Goal: Find specific page/section: Find specific page/section

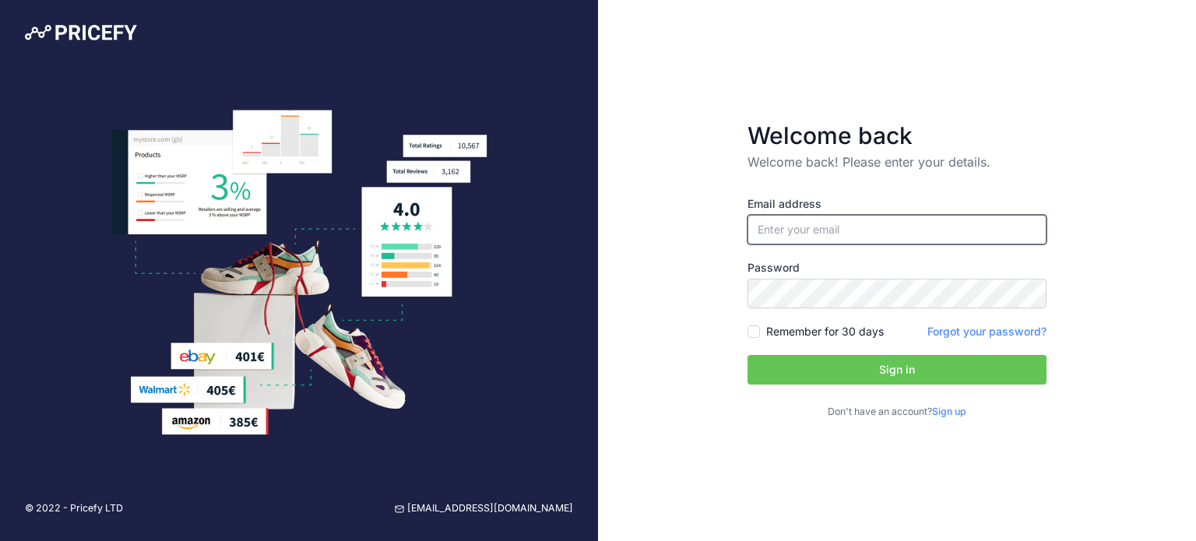
click at [823, 225] on input "email" at bounding box center [897, 230] width 299 height 30
paste input "[DOMAIN_NAME][EMAIL_ADDRESS][DOMAIN_NAME]"
click at [757, 234] on input "[DOMAIN_NAME][EMAIL_ADDRESS][DOMAIN_NAME]" at bounding box center [897, 230] width 299 height 30
type input "[DOMAIN_NAME][EMAIL_ADDRESS][DOMAIN_NAME]"
click at [872, 372] on button "Sign in" at bounding box center [897, 370] width 299 height 30
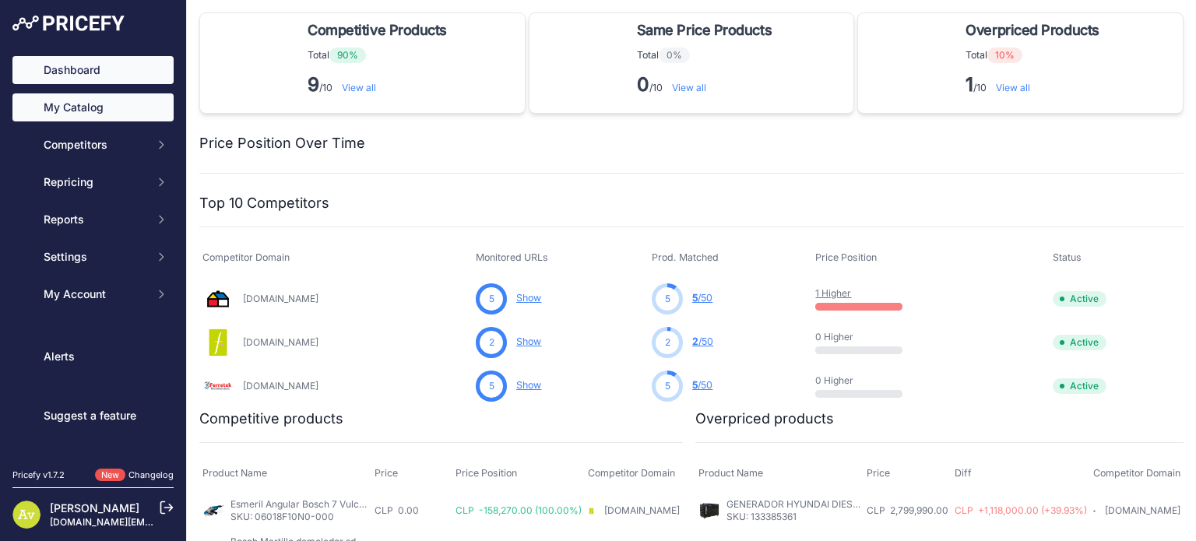
click at [67, 105] on link "My Catalog" at bounding box center [92, 107] width 161 height 28
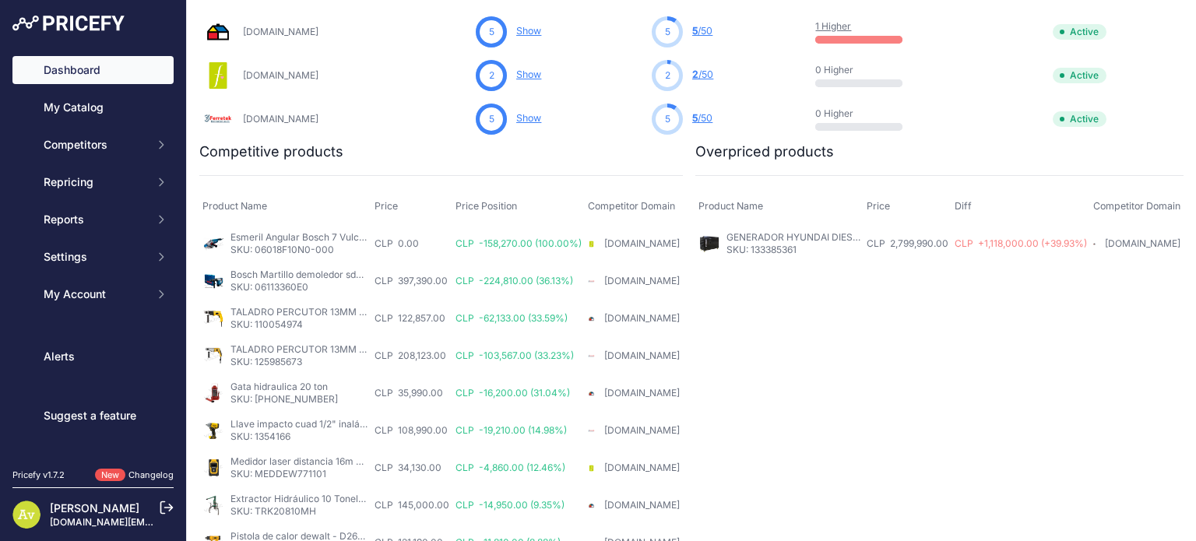
scroll to position [302, 0]
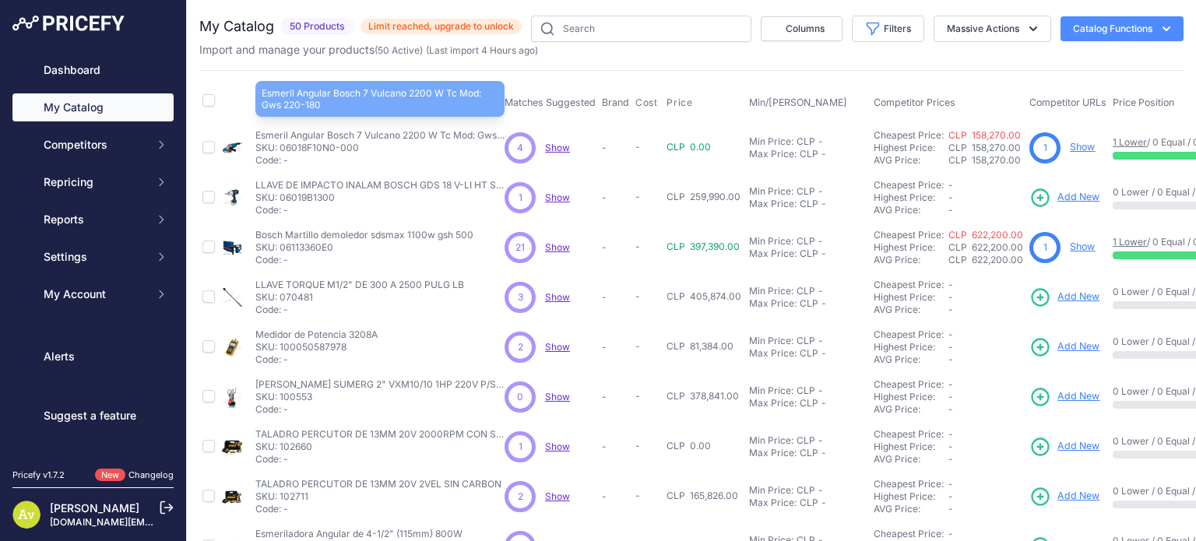
click at [386, 135] on p "Esmeril Angular Bosch 7 Vulcano 2200 W Tc Mod: Gws 220-180" at bounding box center [379, 135] width 249 height 12
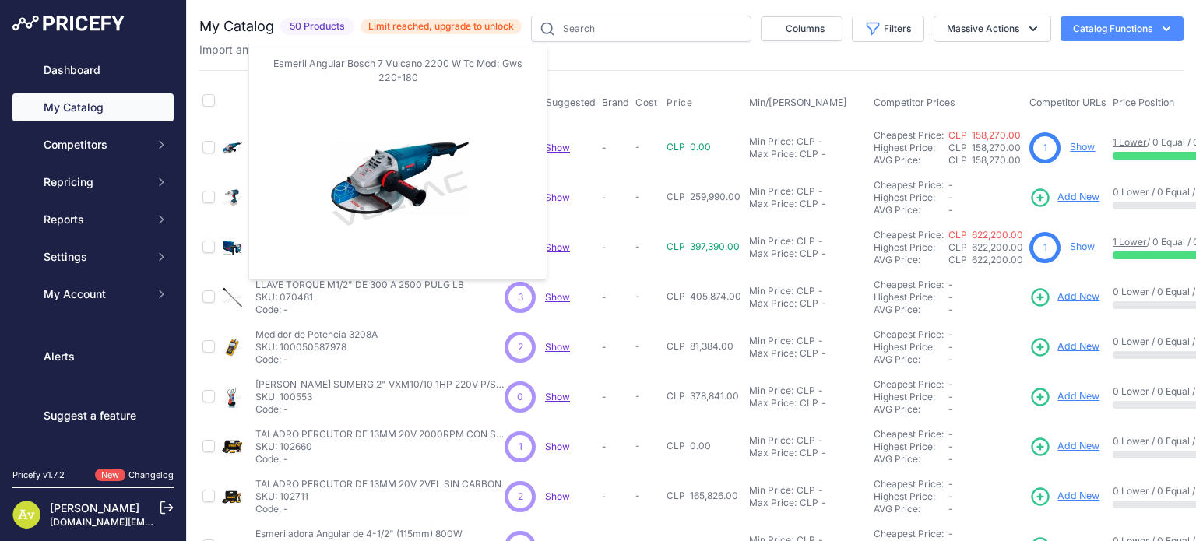
click at [239, 144] on img at bounding box center [232, 148] width 22 height 22
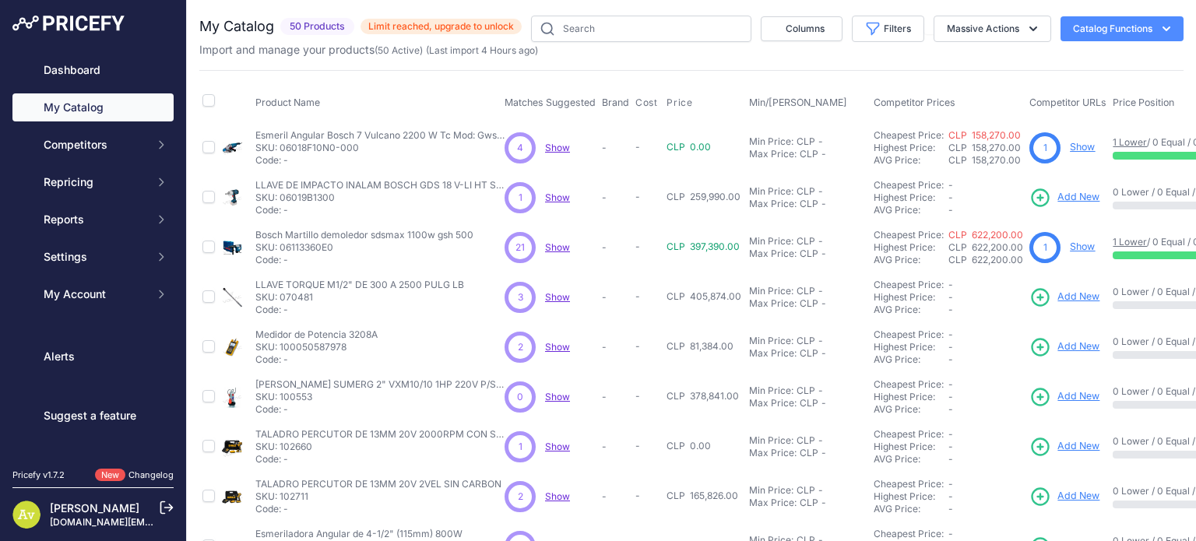
click at [557, 146] on span "Show" at bounding box center [557, 148] width 25 height 12
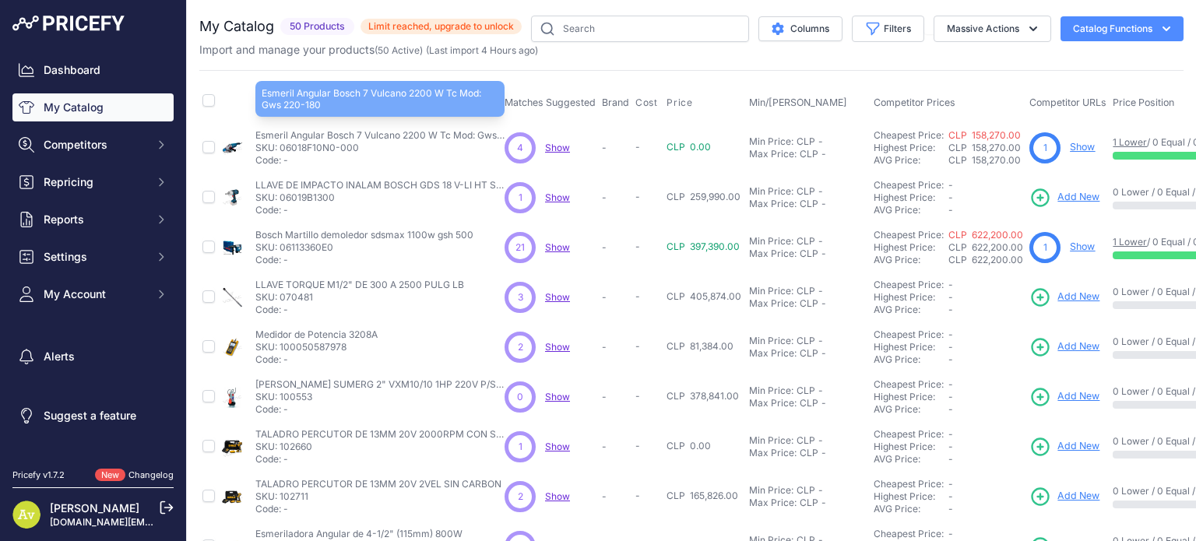
drag, startPoint x: 255, startPoint y: 135, endPoint x: 492, endPoint y: 134, distance: 236.7
click at [489, 133] on p "Esmeril Angular Bosch 7 Vulcano 2200 W Tc Mod: Gws 220-180" at bounding box center [379, 135] width 249 height 12
click at [268, 130] on p "Esmeril Angular Bosch 7 Vulcano 2200 W Tc Mod: Gws 220-180" at bounding box center [379, 135] width 249 height 12
drag, startPoint x: 259, startPoint y: 130, endPoint x: 371, endPoint y: 132, distance: 112.2
click at [371, 132] on p "Esmeril Angular Bosch 7 Vulcano 2200 W Tc Mod: Gws 220-180" at bounding box center [379, 135] width 249 height 12
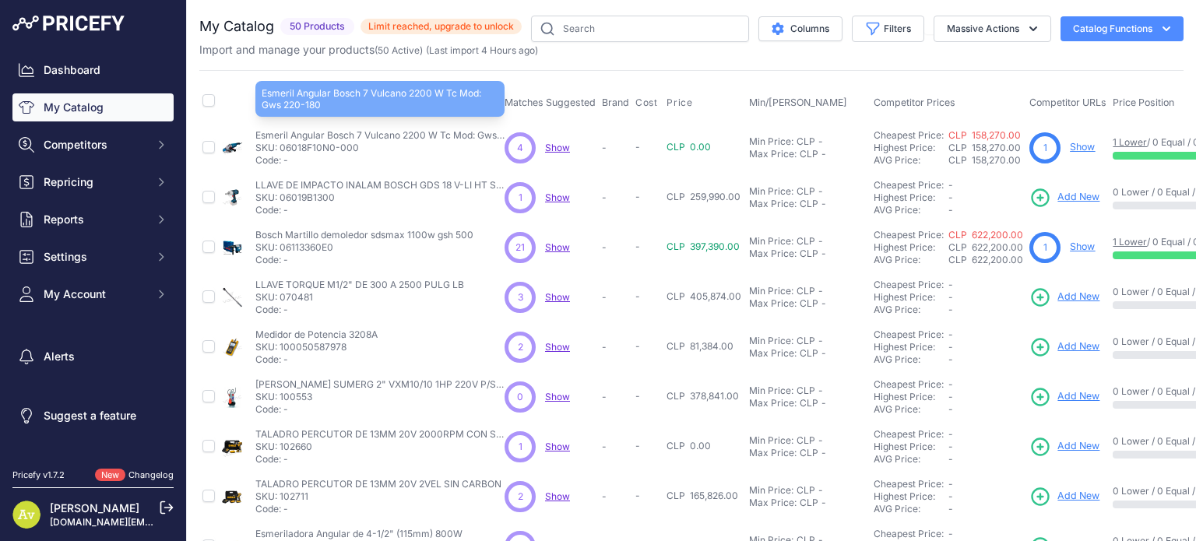
click at [290, 133] on p "Esmeril Angular Bosch 7 Vulcano 2200 W Tc Mod: Gws 220-180" at bounding box center [379, 135] width 249 height 12
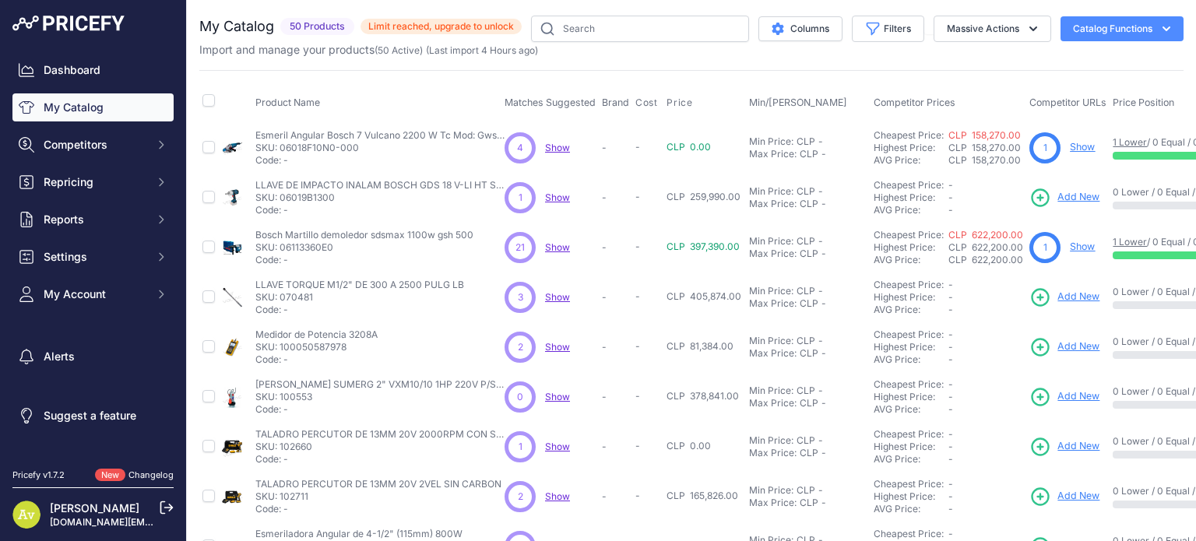
click at [255, 132] on td "Esmeril Angular Bosch 7 Vulcano 2200 W Tc Mod: Gws 220-180 Esmeril Angular Bosc…" at bounding box center [376, 147] width 249 height 51
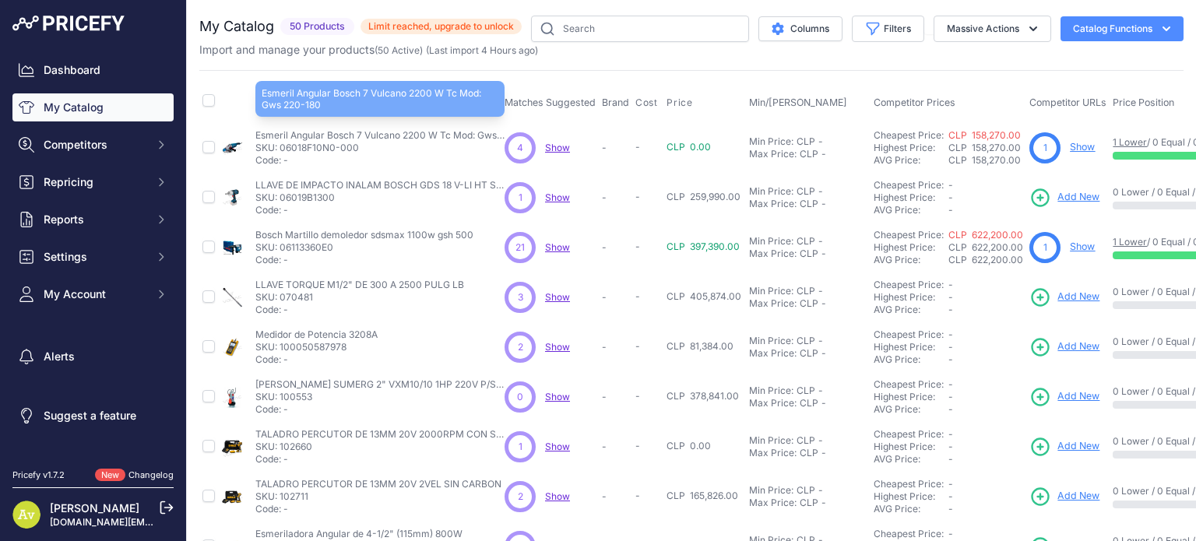
drag, startPoint x: 256, startPoint y: 132, endPoint x: 498, endPoint y: 136, distance: 242.2
click at [498, 136] on p "Esmeril Angular Bosch 7 Vulcano 2200 W Tc Mod: Gws 220-180" at bounding box center [379, 135] width 249 height 12
copy p "Esmeril Angular Bosch 7 Vulcano 2200 W Tc Mod: Gws"
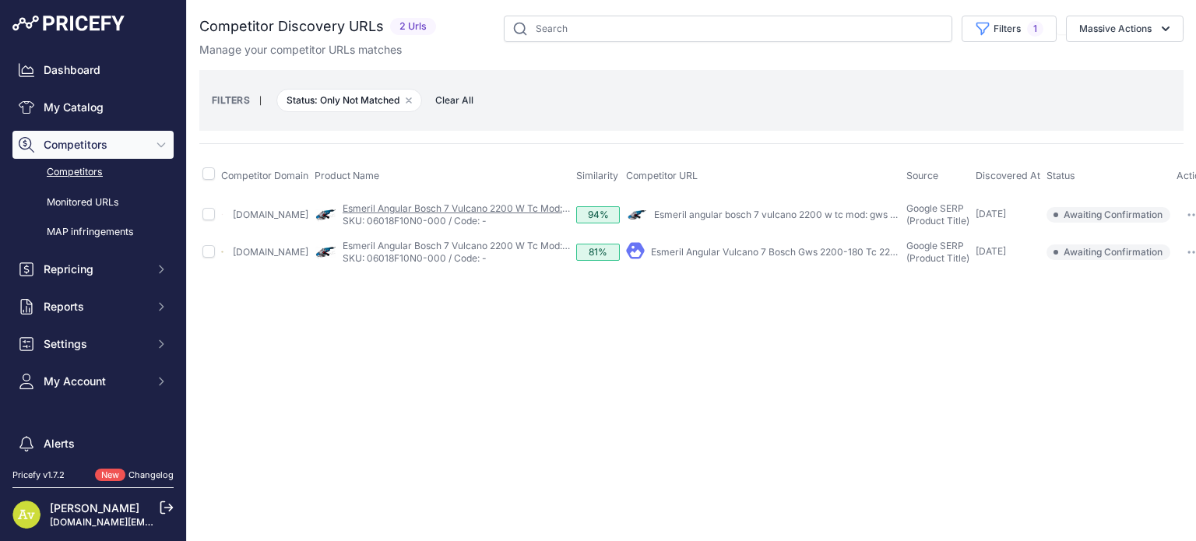
click at [447, 208] on link "Esmeril Angular Bosch 7 Vulcano 2200 W Tc Mod: Gws 220-180" at bounding box center [483, 208] width 281 height 12
click at [280, 216] on link "Oviedo.cl" at bounding box center [271, 215] width 76 height 12
click at [700, 216] on link "Esmeril angular bosch 7 vulcano 2200 w tc mod: gws 220- ..." at bounding box center [787, 215] width 267 height 12
click at [722, 216] on link "Esmeril angular bosch 7 vulcano 2200 w tc mod: gws 220- ..." at bounding box center [787, 215] width 267 height 12
